Goal: Information Seeking & Learning: Compare options

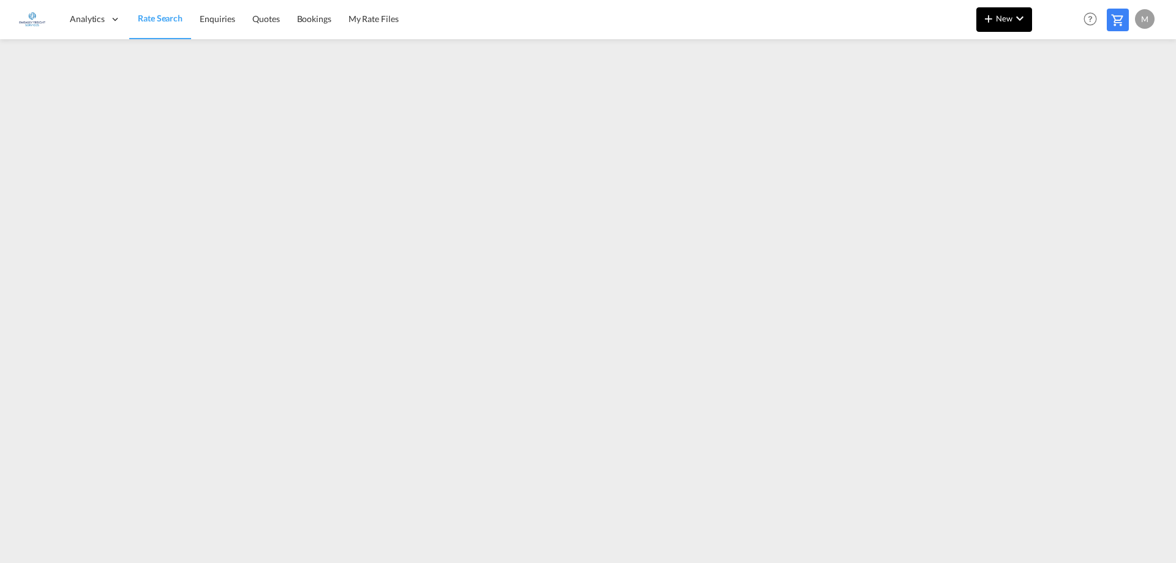
click at [1008, 18] on span "New" at bounding box center [1004, 18] width 46 height 10
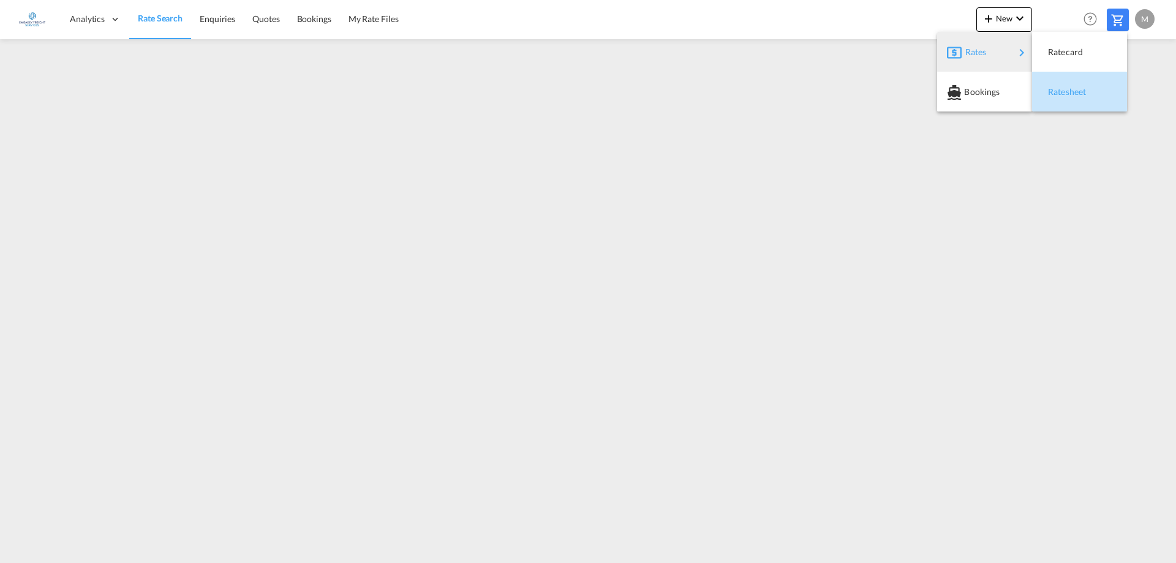
click at [1062, 92] on span "Ratesheet" at bounding box center [1054, 92] width 13 height 25
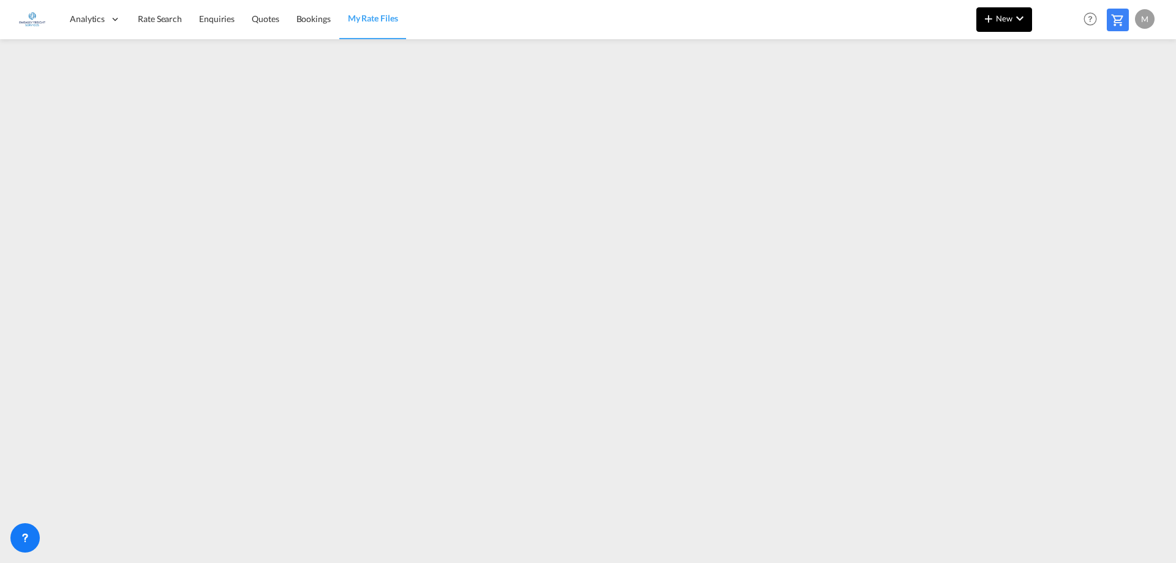
click at [996, 17] on span "New" at bounding box center [1004, 18] width 46 height 10
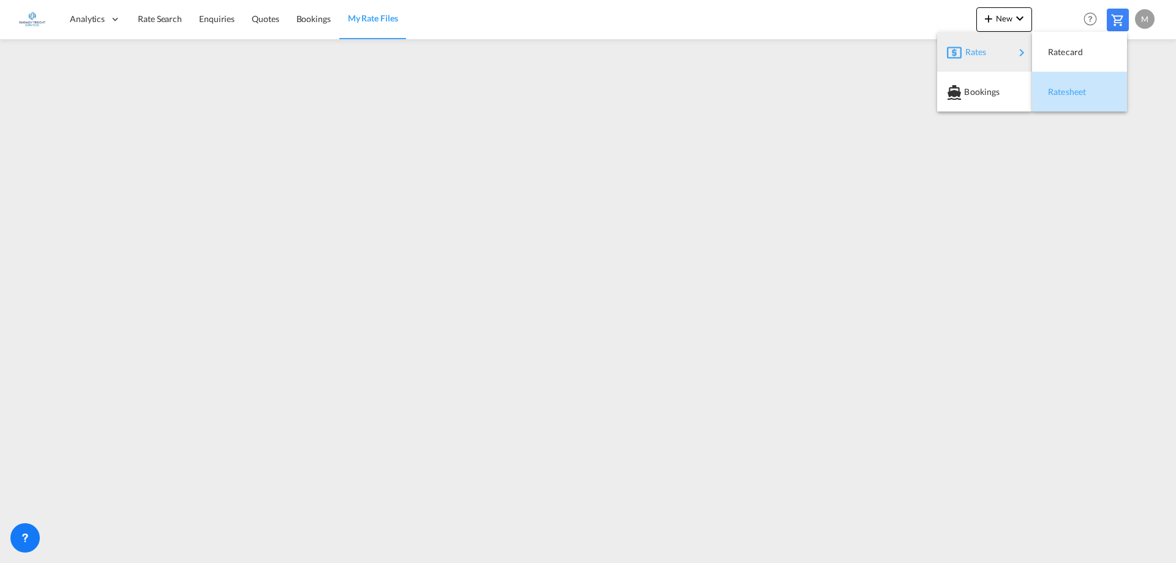
click at [1062, 90] on span "Ratesheet" at bounding box center [1054, 92] width 13 height 25
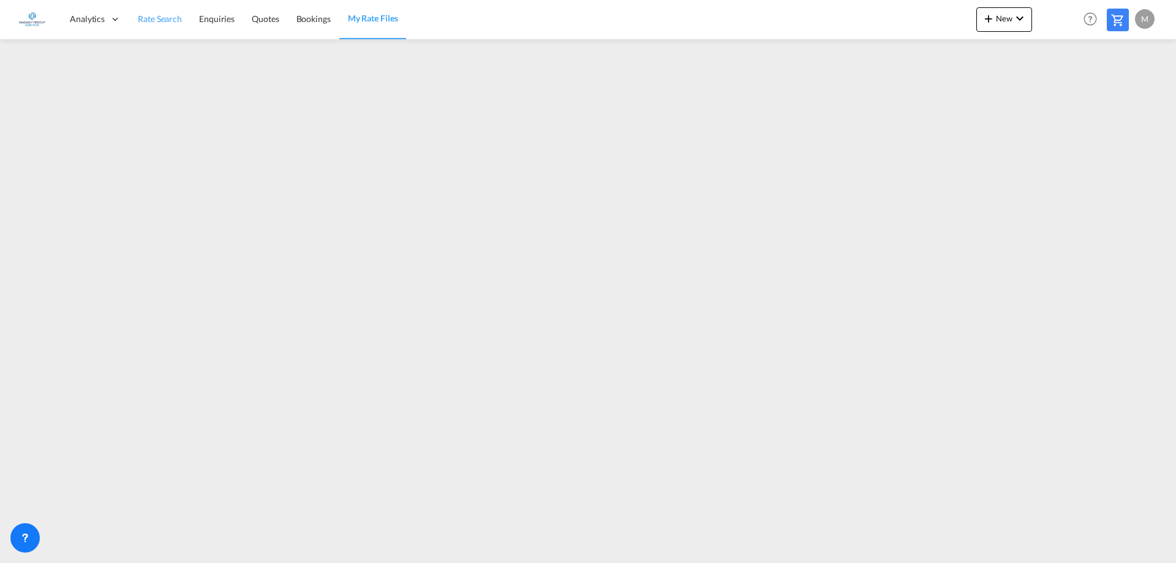
click at [153, 25] on link "Rate Search" at bounding box center [159, 19] width 61 height 40
click at [165, 13] on span "Rate Search" at bounding box center [160, 18] width 45 height 10
